Goal: Task Accomplishment & Management: Complete application form

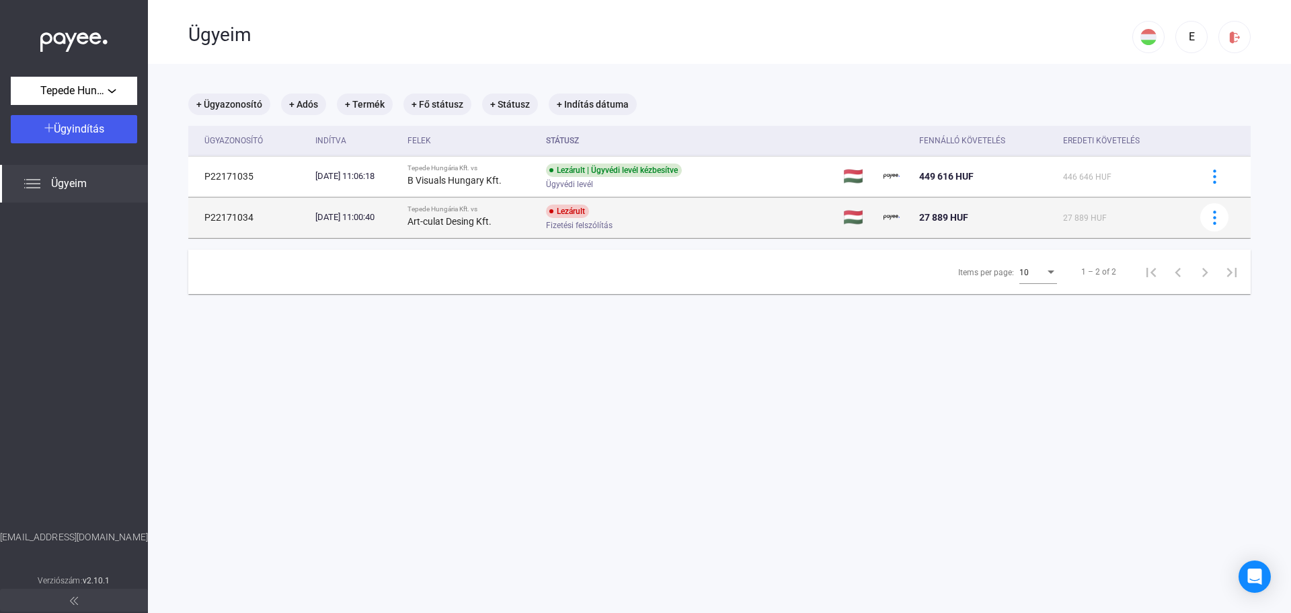
click at [656, 210] on div "Lezárult Fizetési felszólítás" at bounding box center [653, 217] width 215 height 26
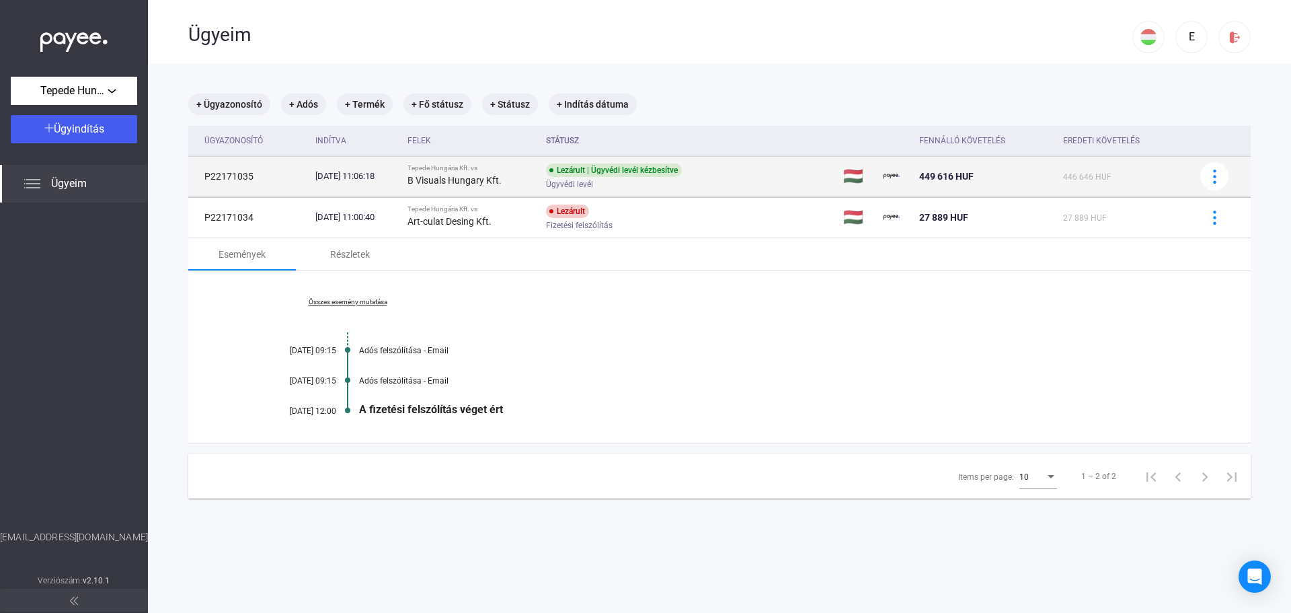
click at [651, 173] on div "Lezárult | Ügyvédi levél kézbesítve" at bounding box center [614, 169] width 136 height 13
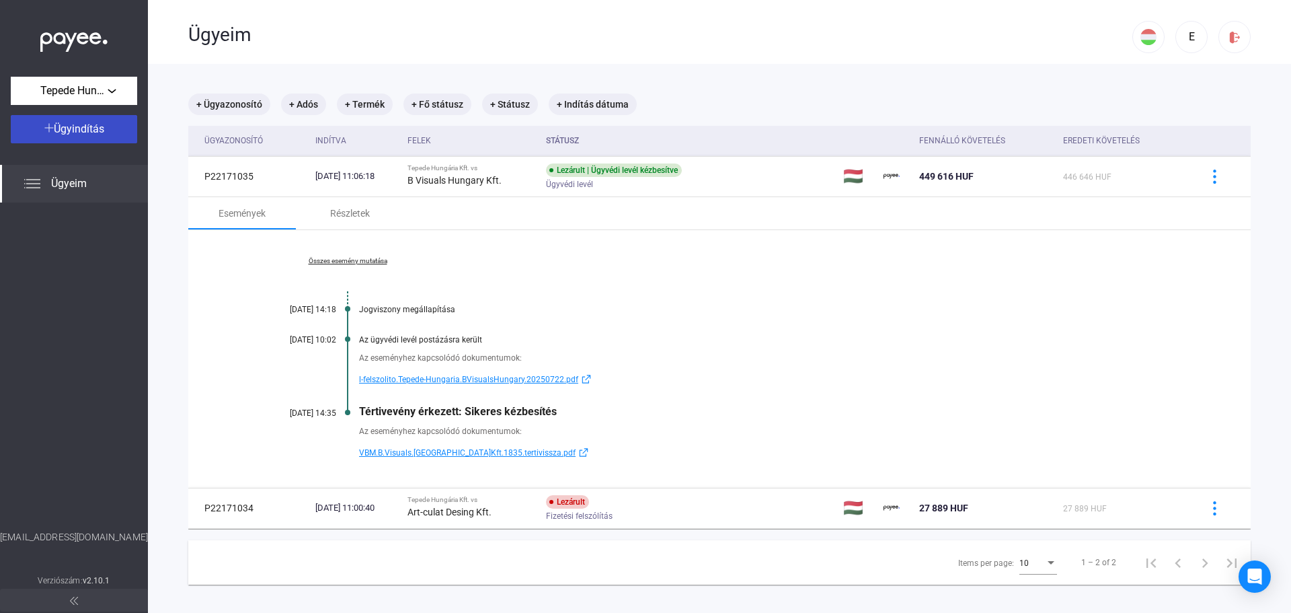
click at [61, 126] on span "Ügyindítás" at bounding box center [79, 128] width 50 height 13
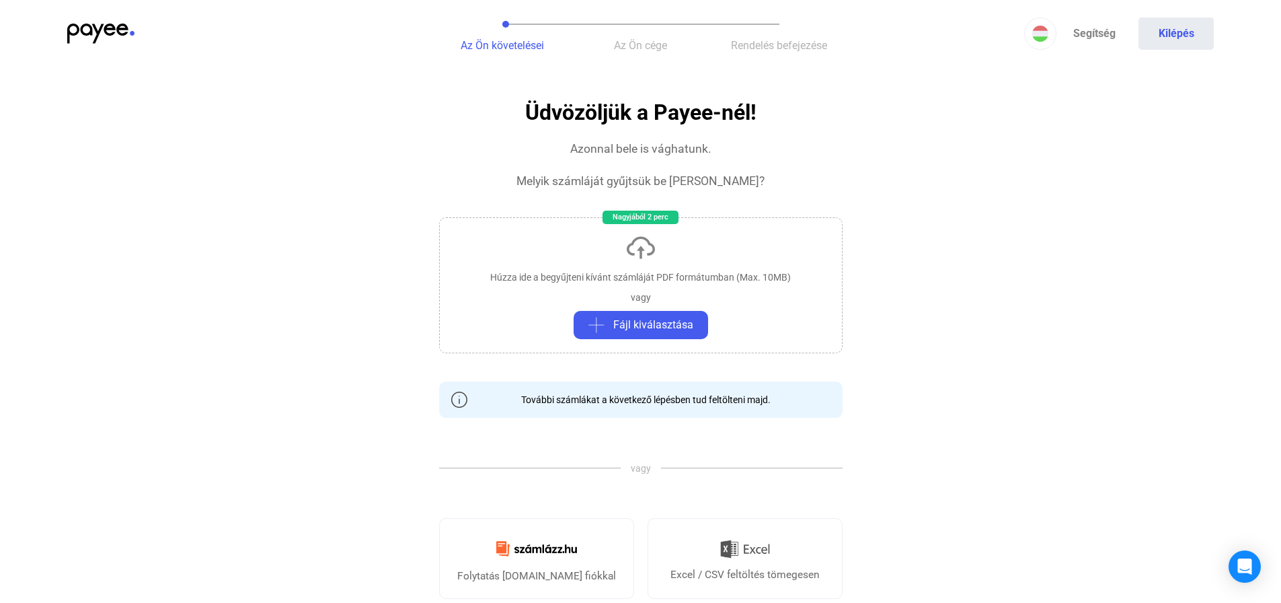
drag, startPoint x: 640, startPoint y: 383, endPoint x: 648, endPoint y: 399, distance: 17.4
click at [640, 386] on payee-info "További számlákat a következő lépésben tud feltölteni majd." at bounding box center [641, 399] width 404 height 36
click at [648, 399] on div "További számlákat a következő lépésben tud feltölteni majd." at bounding box center [641, 399] width 260 height 13
click at [661, 326] on span "Fájl kiválasztása" at bounding box center [653, 325] width 80 height 16
